Goal: Register for event/course

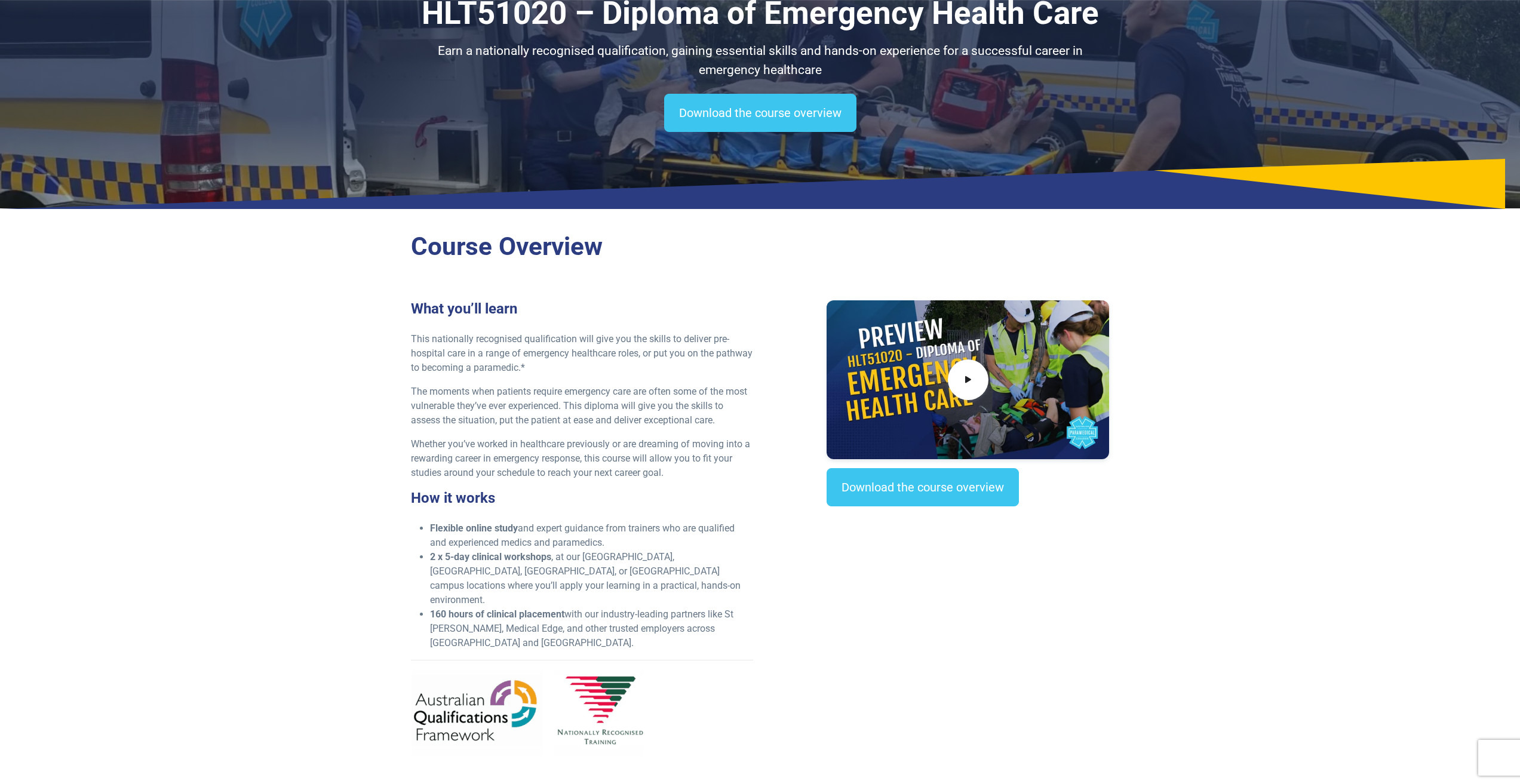
scroll to position [119, 0]
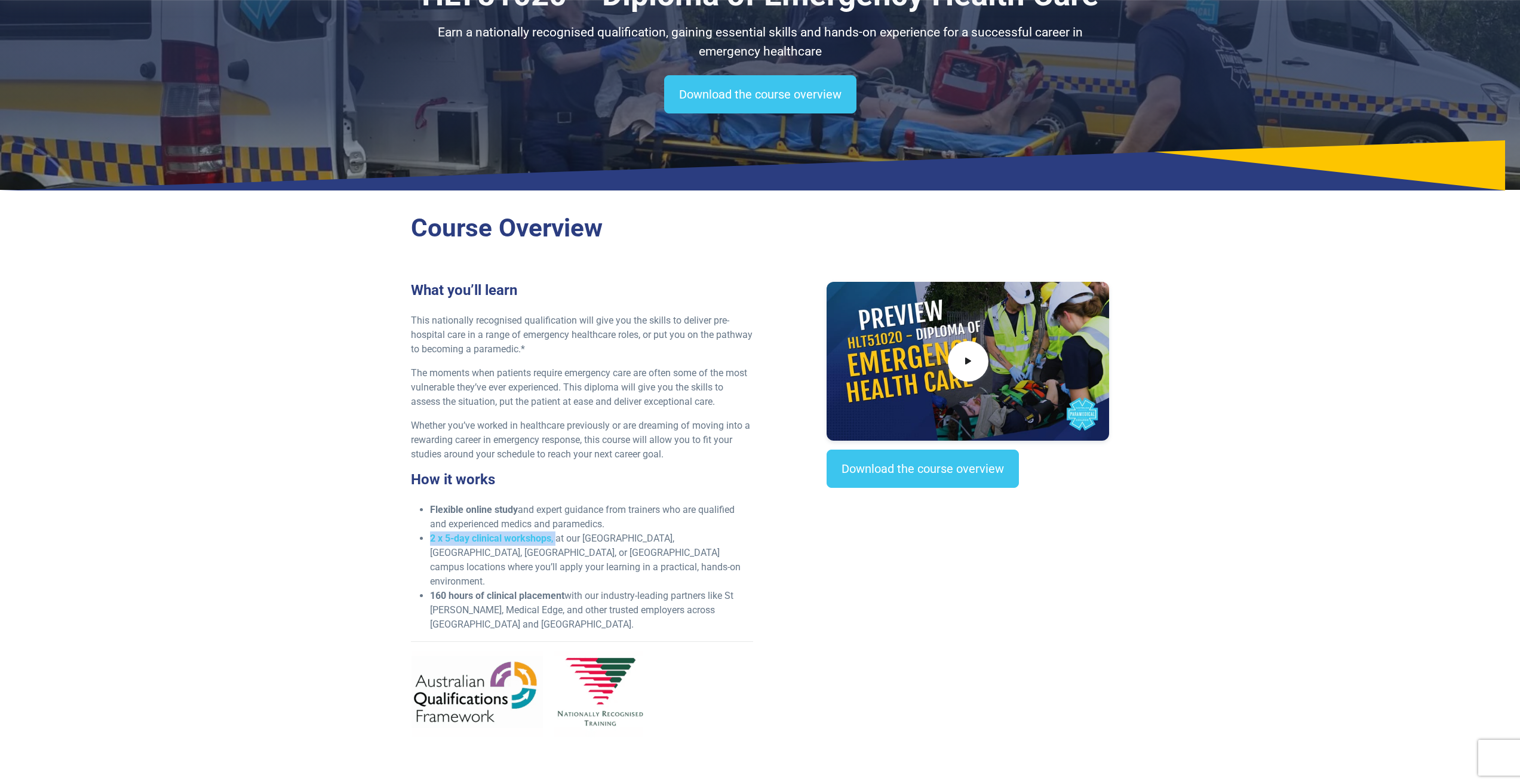
drag, startPoint x: 425, startPoint y: 536, endPoint x: 556, endPoint y: 539, distance: 131.0
click at [556, 539] on ul "Flexible online study and expert guidance from trainers who are qualified and e…" at bounding box center [582, 567] width 342 height 129
click at [803, 610] on div "What you’ll learn This nationally recognised qualification will give you the sk…" at bounding box center [760, 514] width 713 height 465
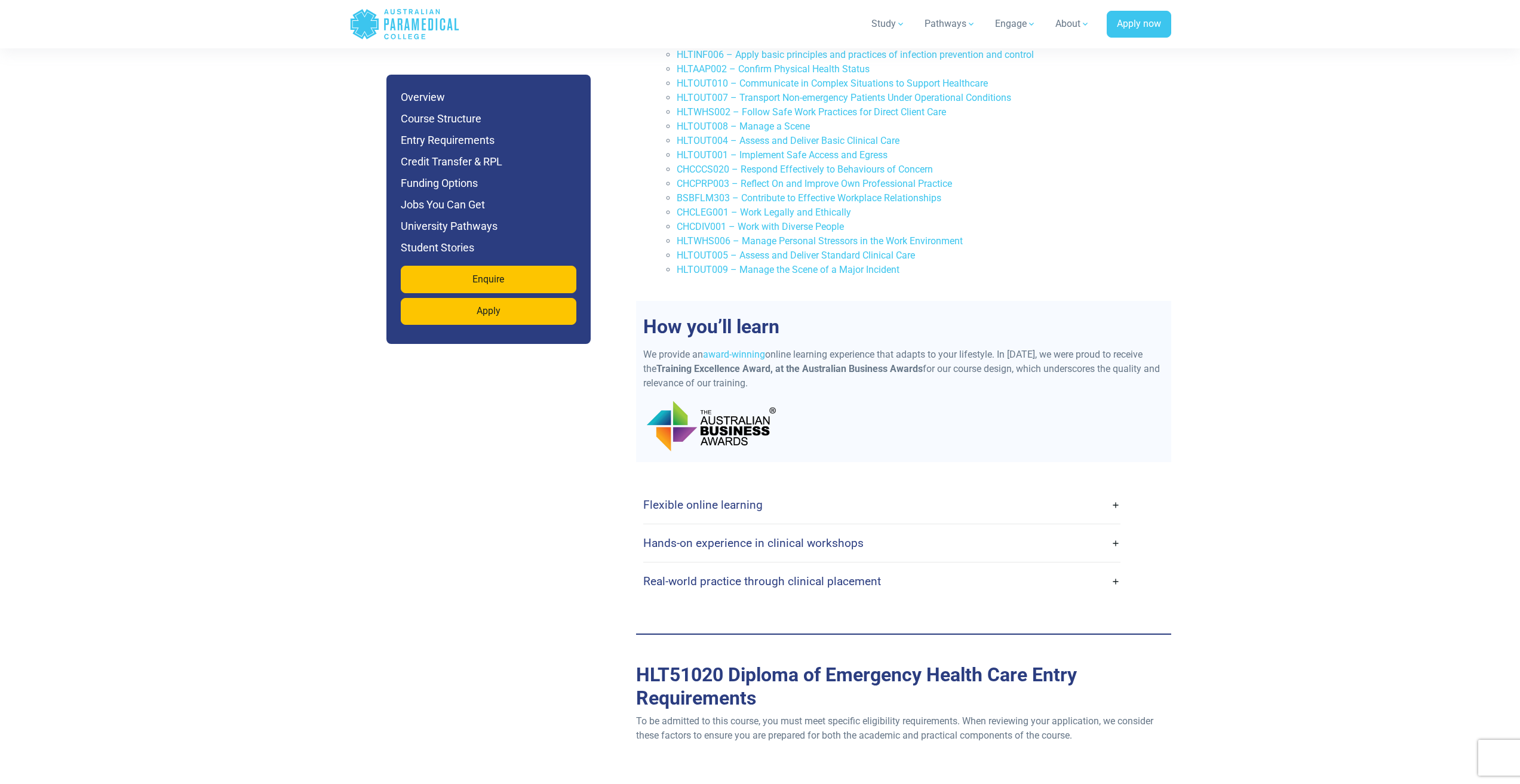
scroll to position [2687, 0]
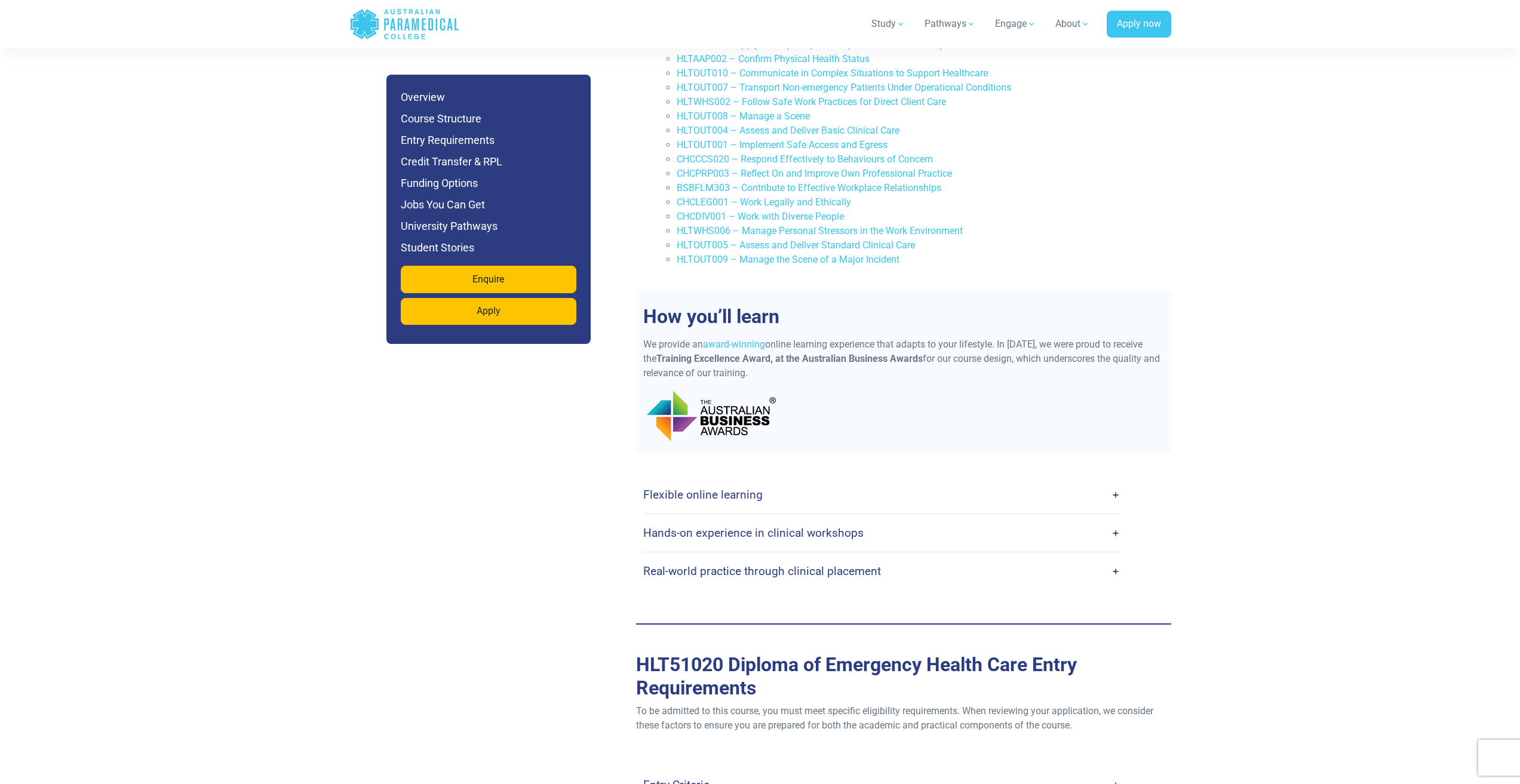
click at [1068, 480] on link "Flexible online learning" at bounding box center [882, 495] width 477 height 28
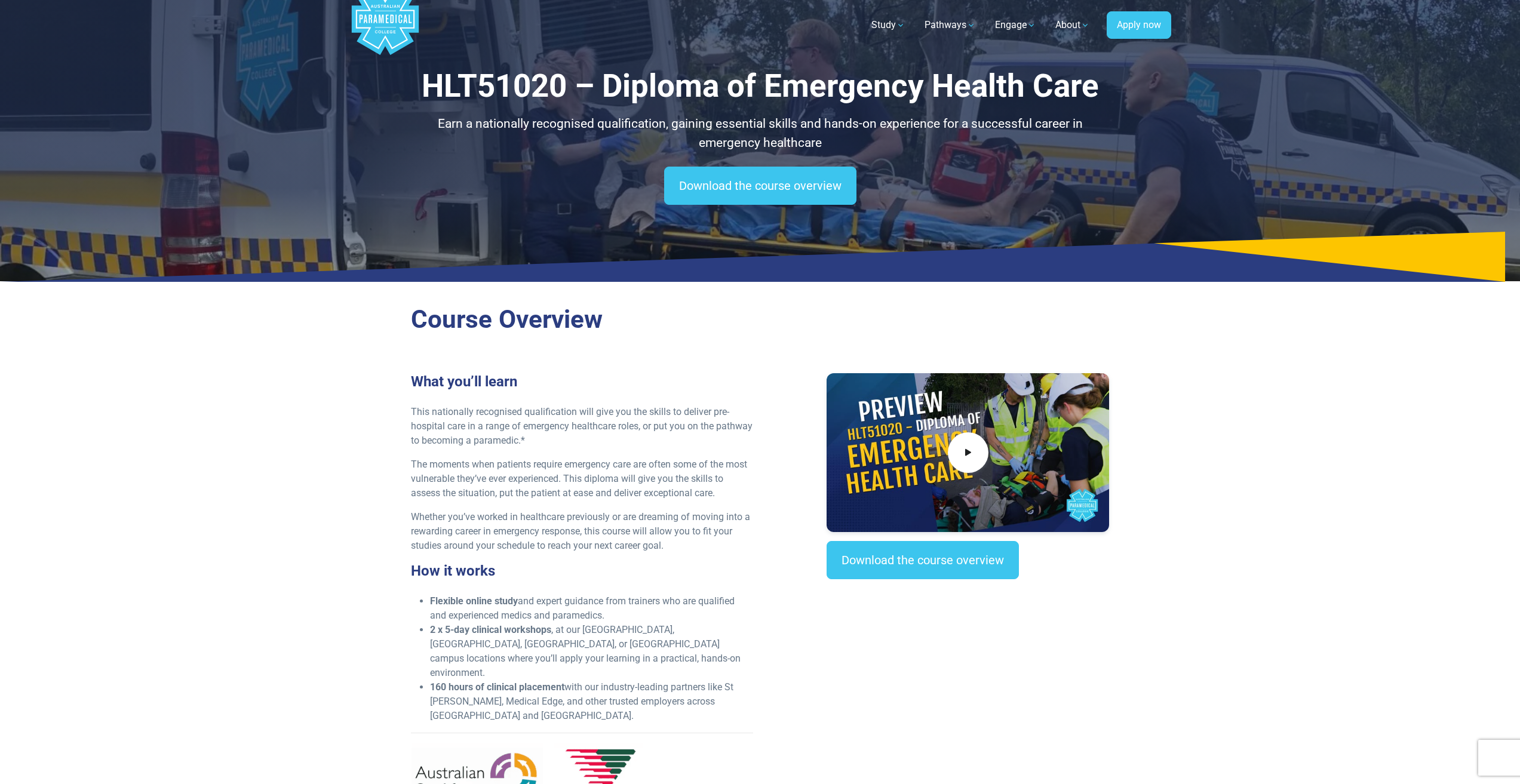
scroll to position [0, 0]
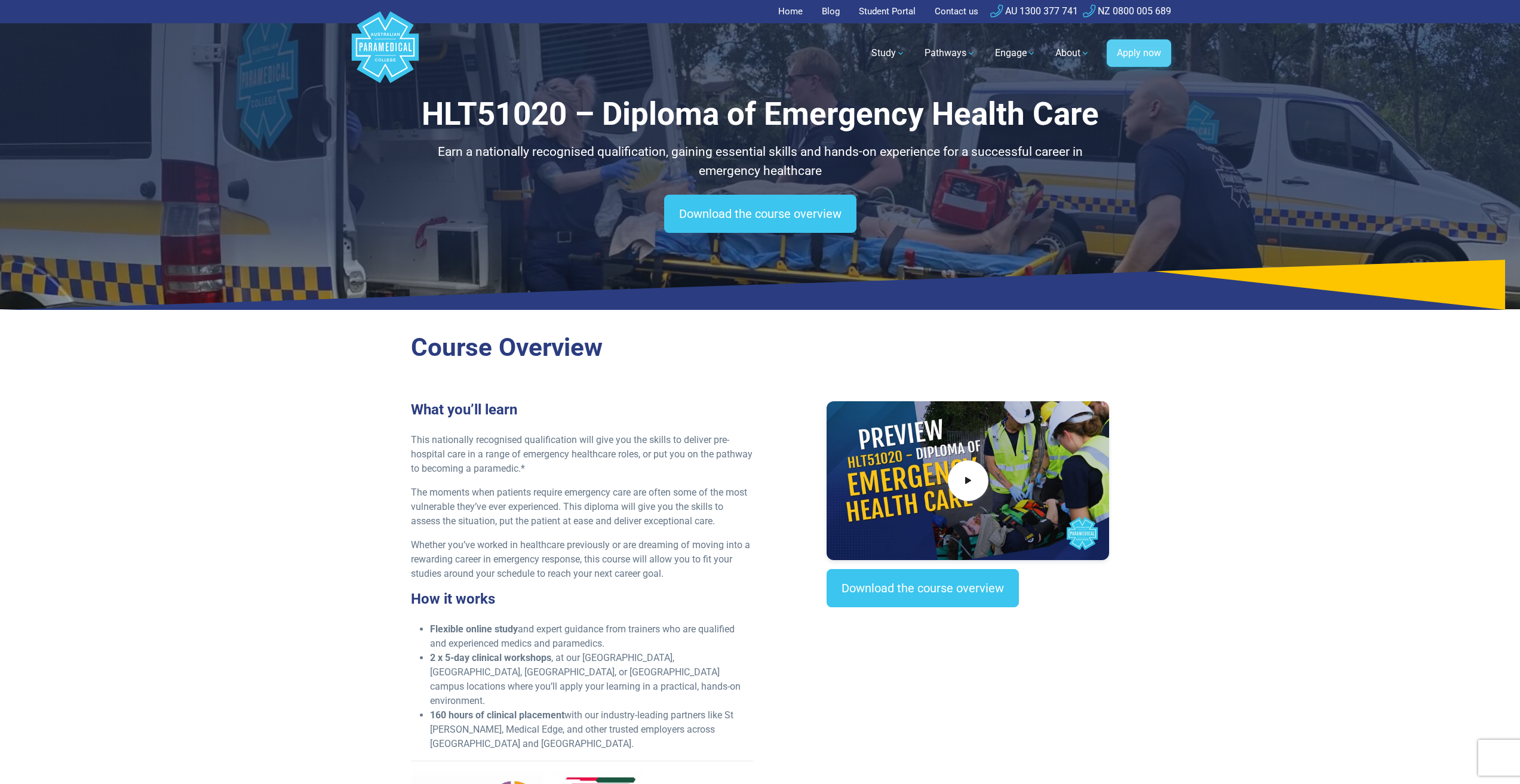
click at [1125, 45] on link "Apply now" at bounding box center [1139, 53] width 65 height 28
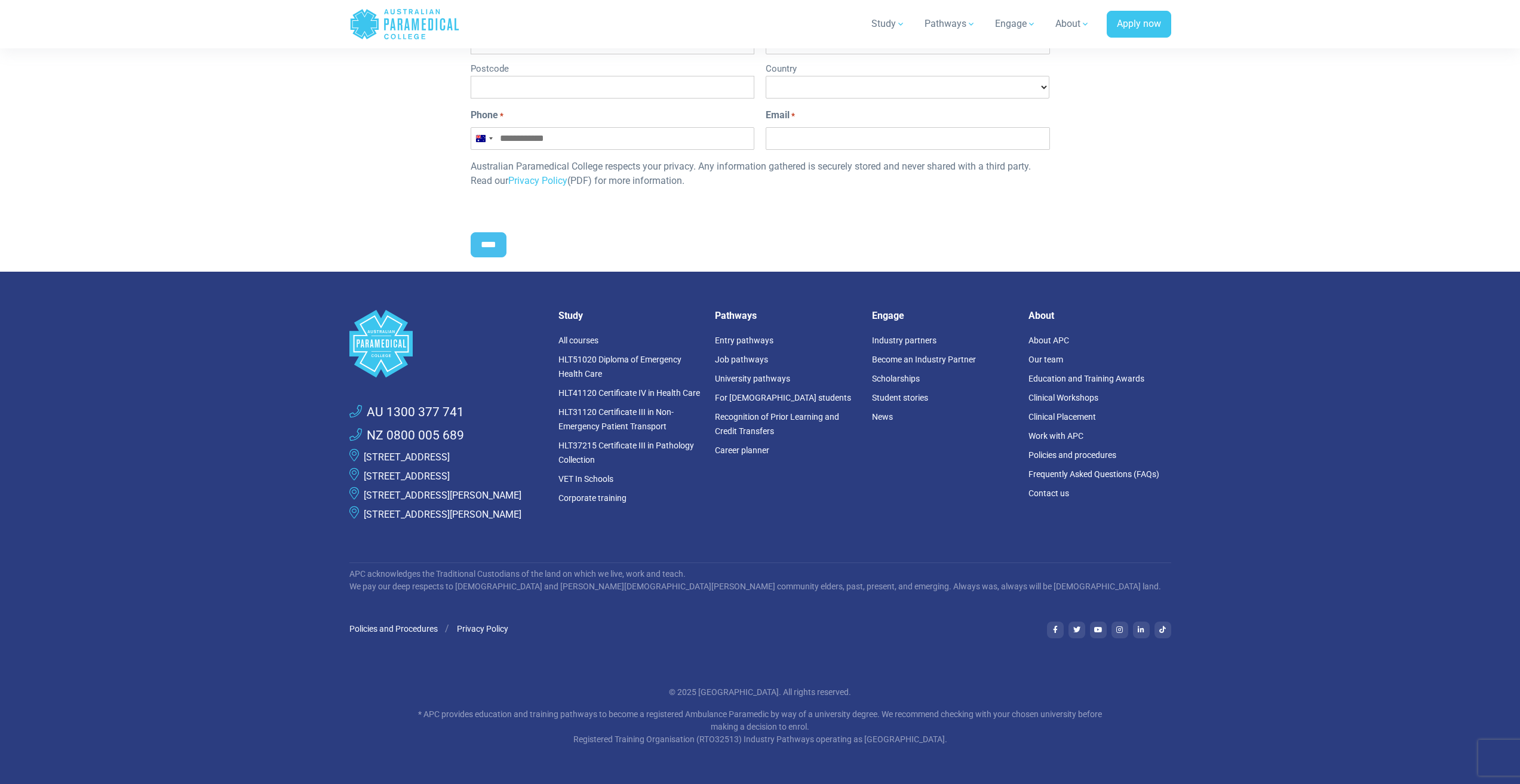
scroll to position [710, 0]
click at [654, 355] on link "HLT51020 Diploma of Emergency Health Care" at bounding box center [620, 366] width 123 height 24
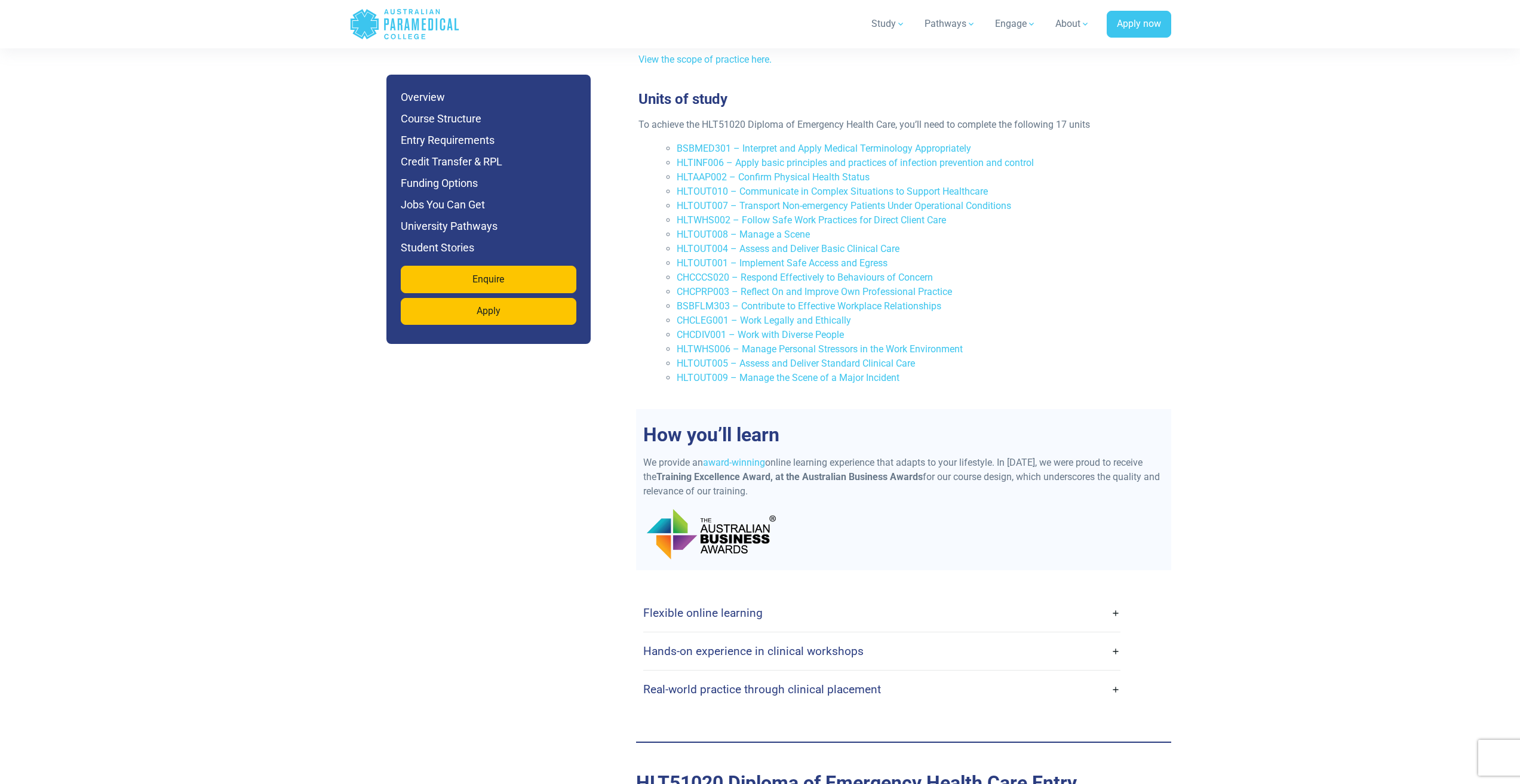
scroll to position [2746, 0]
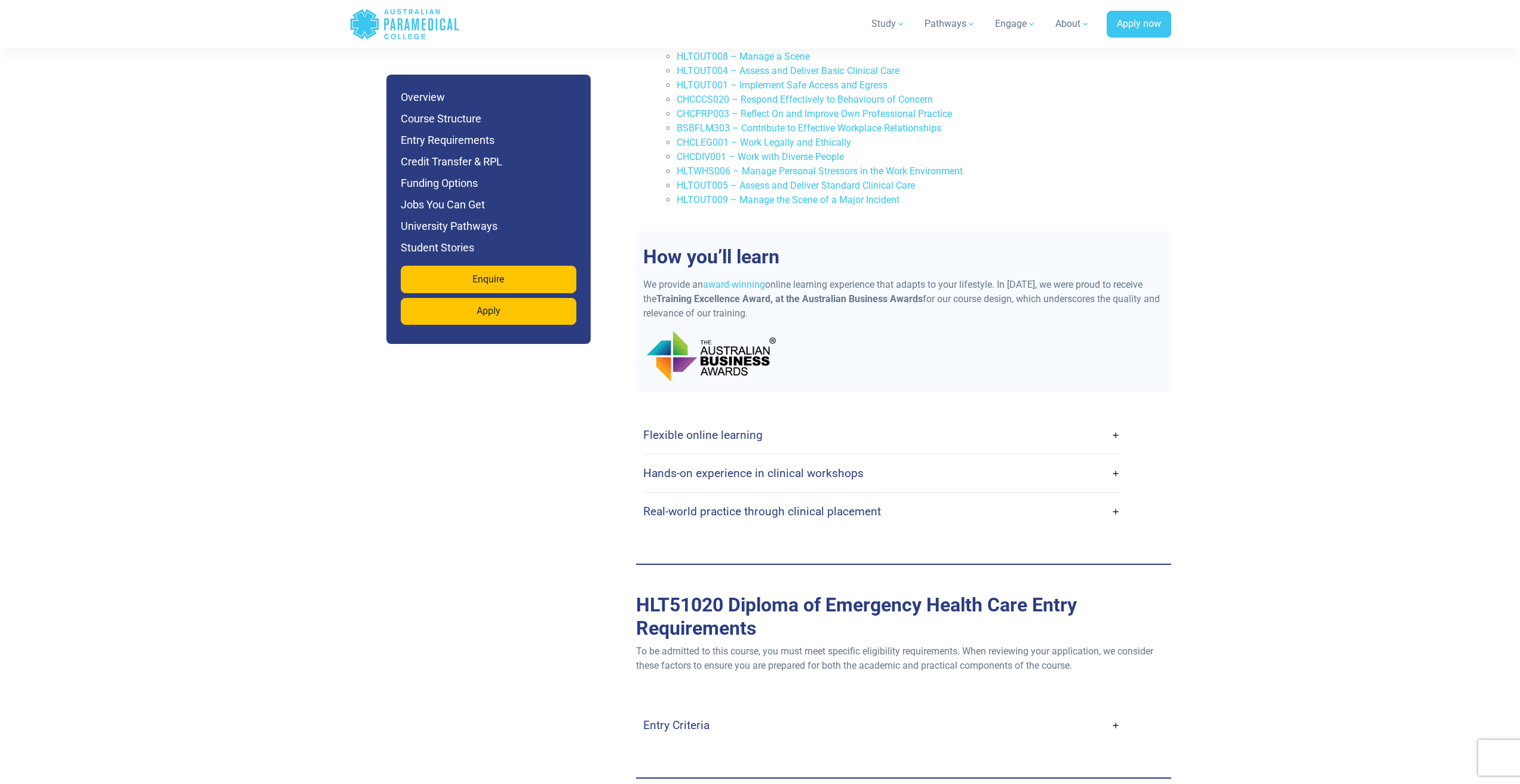
click at [878, 459] on link "Hands-on experience in clinical workshops" at bounding box center [882, 473] width 477 height 28
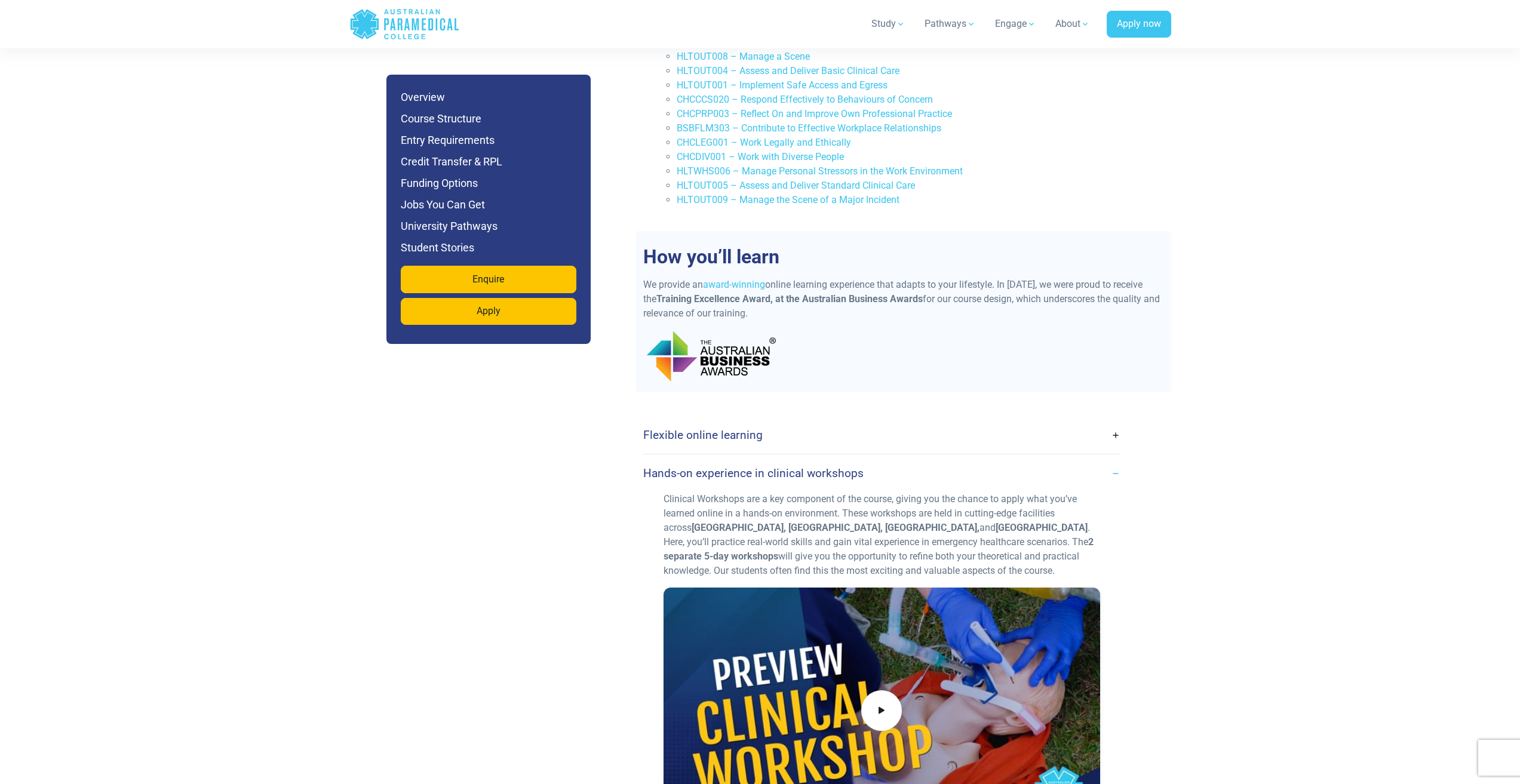
click at [903, 459] on link "Hands-on experience in clinical workshops" at bounding box center [882, 473] width 477 height 28
